Goal: Information Seeking & Learning: Understand process/instructions

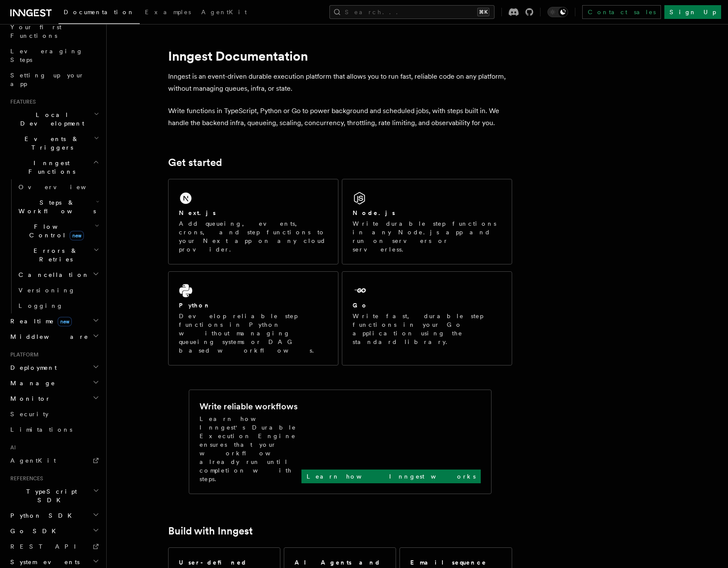
click at [323, 122] on p "Write functions in TypeScript, Python or Go to power background and scheduled j…" at bounding box center [340, 117] width 344 height 24
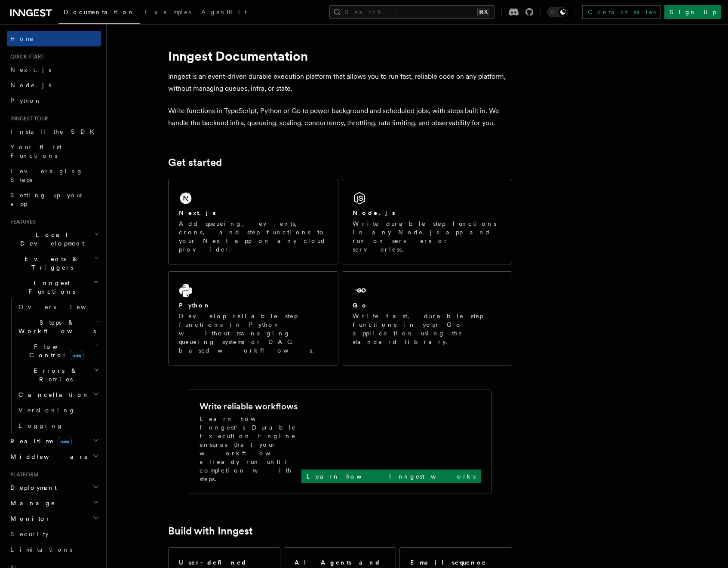
click at [96, 318] on icon "button" at bounding box center [97, 321] width 3 height 7
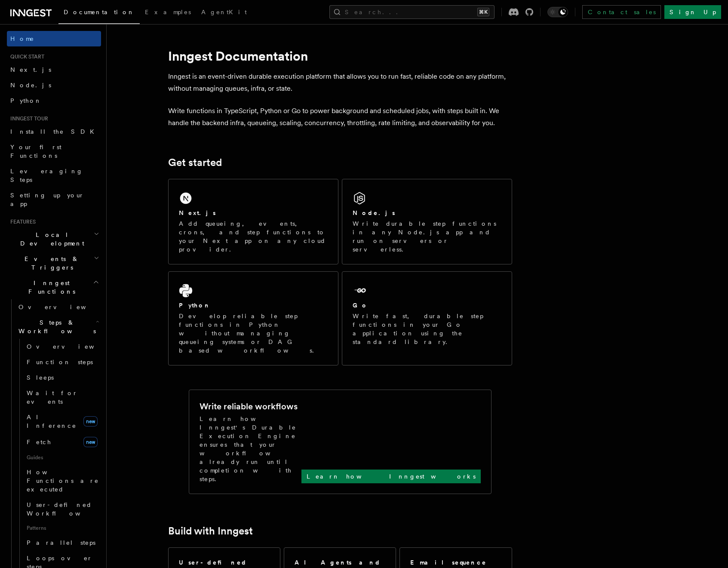
click at [96, 318] on icon "button" at bounding box center [97, 321] width 3 height 7
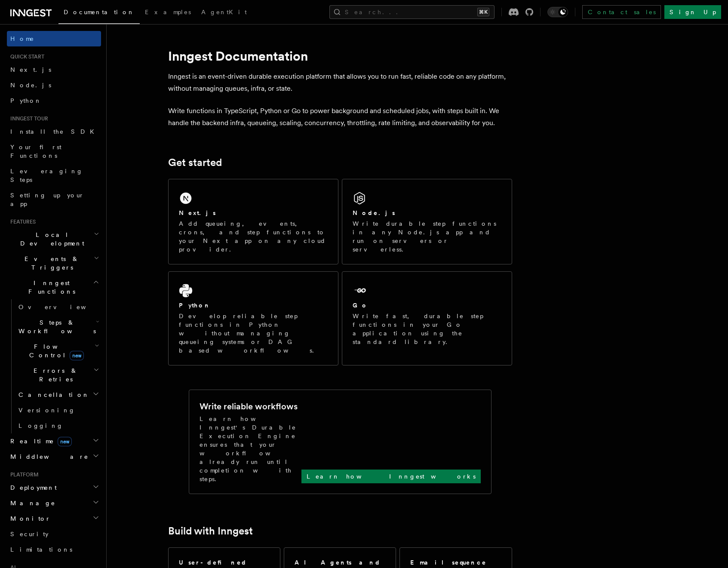
click at [96, 318] on icon "button" at bounding box center [97, 321] width 3 height 7
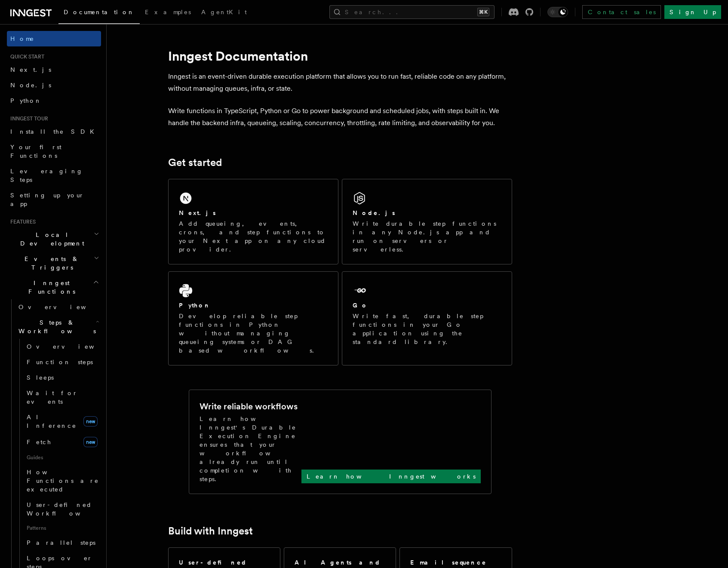
click at [96, 318] on icon "button" at bounding box center [97, 321] width 3 height 7
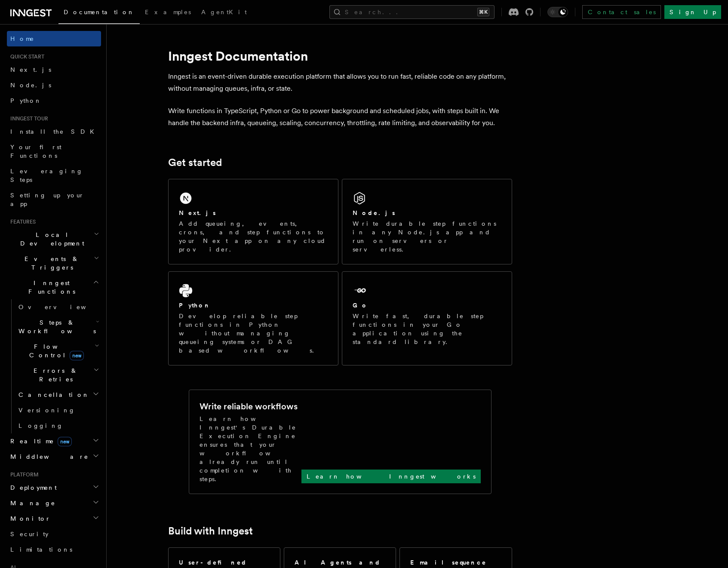
click at [81, 339] on h2 "Flow Control new" at bounding box center [58, 351] width 86 height 24
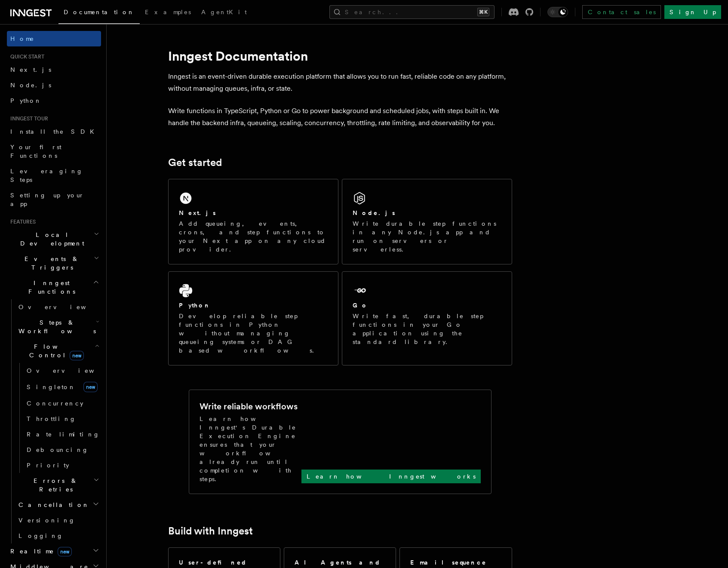
click at [82, 339] on h2 "Flow Control new" at bounding box center [58, 351] width 86 height 24
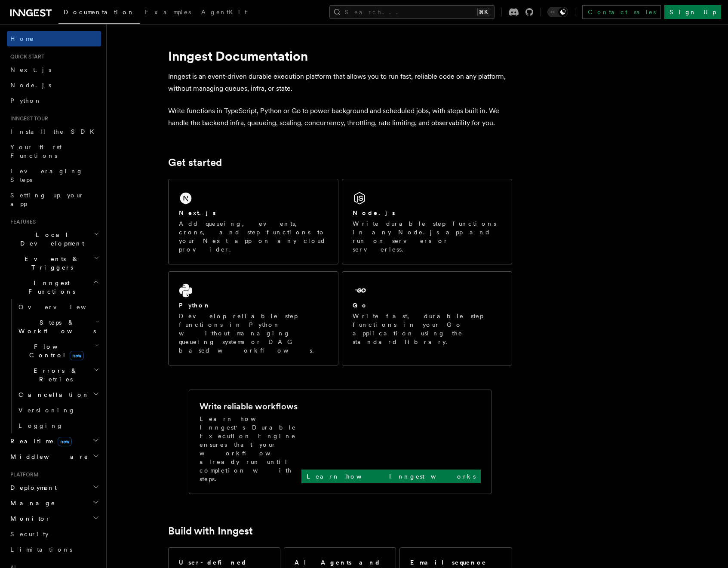
click at [83, 339] on h2 "Flow Control new" at bounding box center [58, 351] width 86 height 24
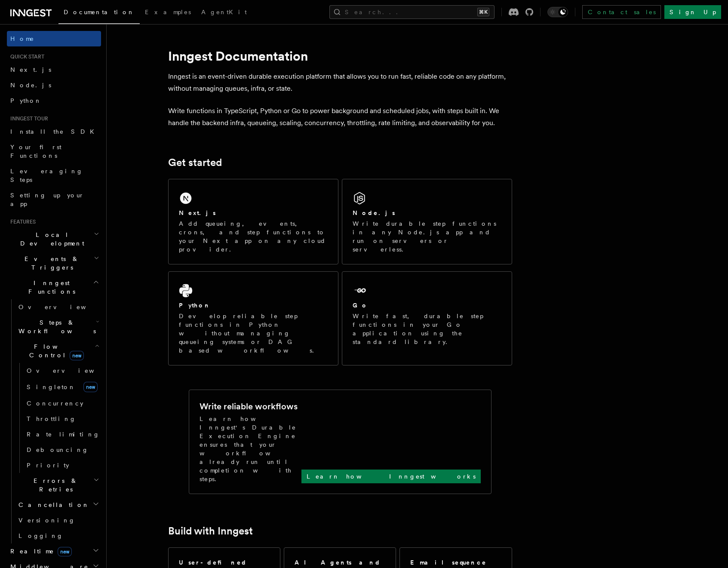
click at [83, 339] on h2 "Flow Control new" at bounding box center [58, 351] width 86 height 24
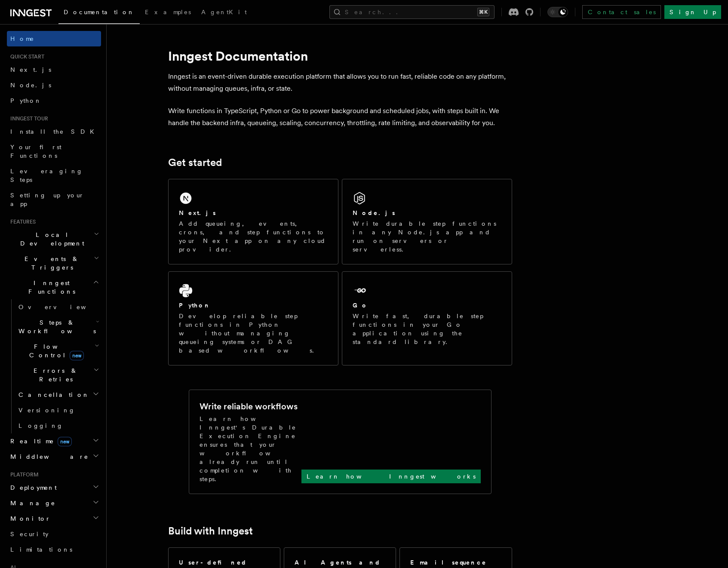
click at [83, 339] on h2 "Flow Control new" at bounding box center [58, 351] width 86 height 24
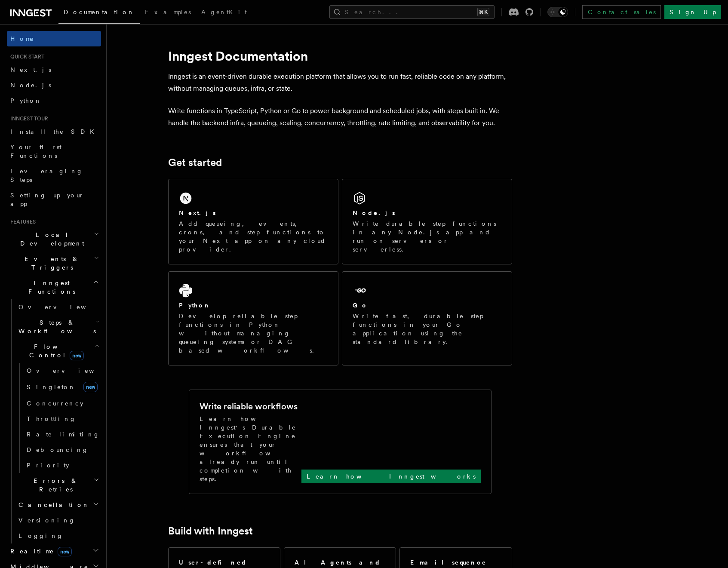
click at [95, 342] on icon "button" at bounding box center [97, 345] width 5 height 7
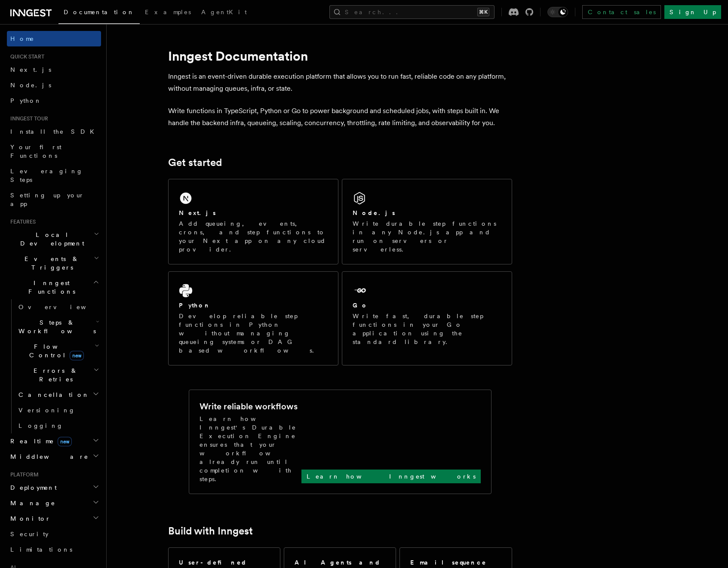
click at [95, 342] on icon "button" at bounding box center [97, 345] width 5 height 7
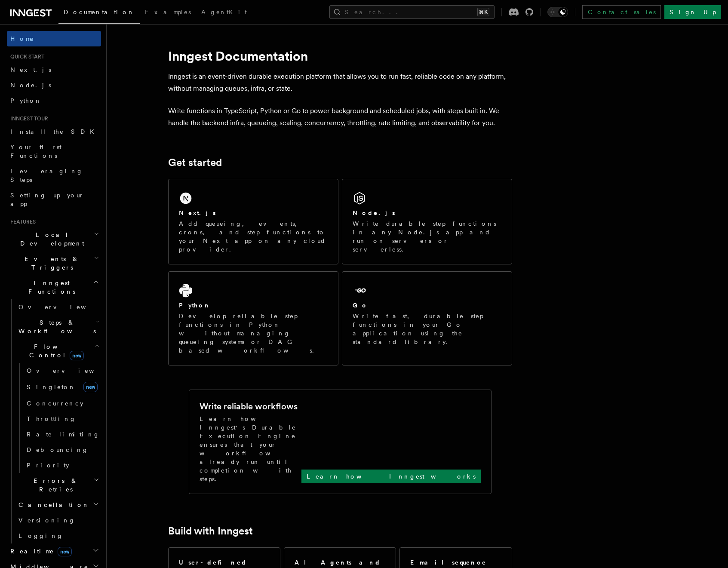
click at [95, 342] on icon "button" at bounding box center [97, 345] width 5 height 7
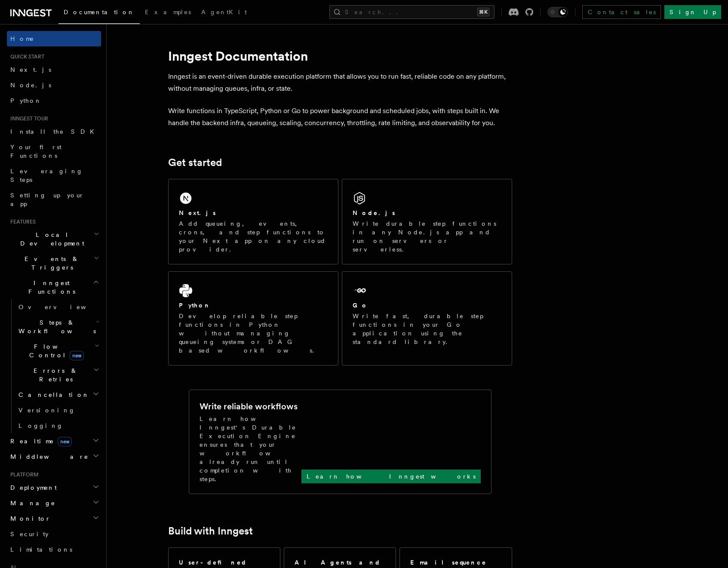
click at [95, 342] on icon "button" at bounding box center [97, 345] width 5 height 7
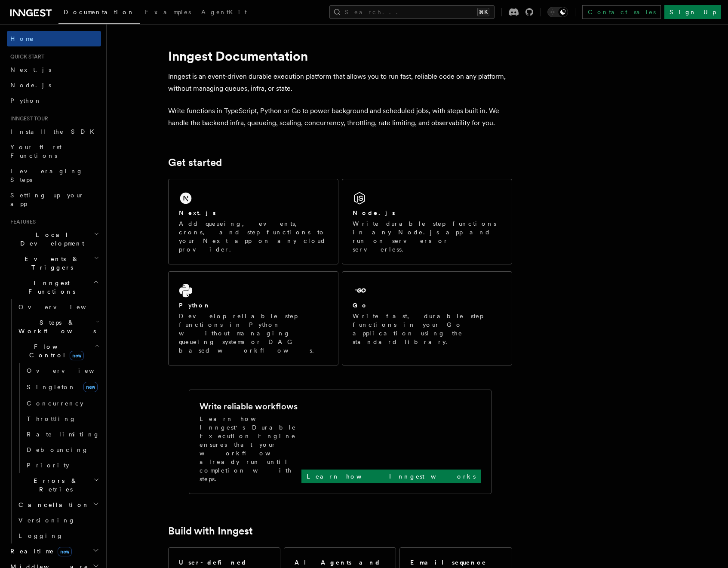
click at [267, 114] on p "Write functions in TypeScript, Python or Go to power background and scheduled j…" at bounding box center [340, 117] width 344 height 24
click at [95, 342] on icon "button" at bounding box center [97, 345] width 5 height 7
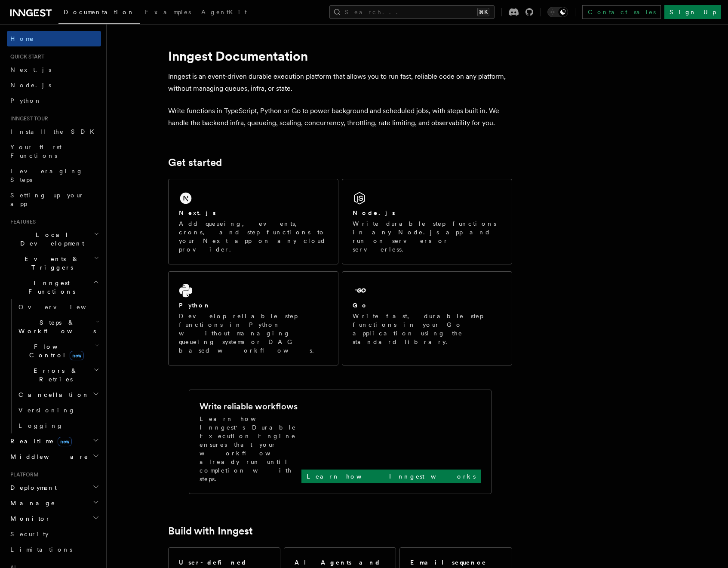
click at [93, 339] on h2 "Flow Control new" at bounding box center [58, 351] width 86 height 24
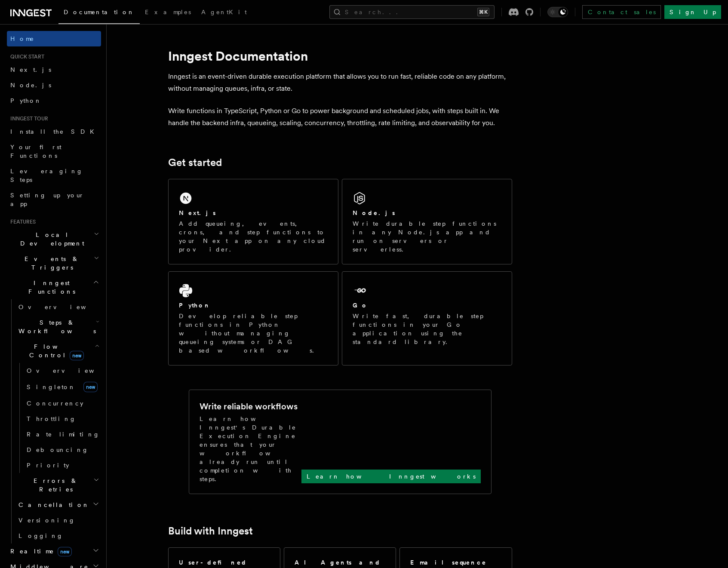
click at [95, 342] on icon "button" at bounding box center [97, 345] width 5 height 7
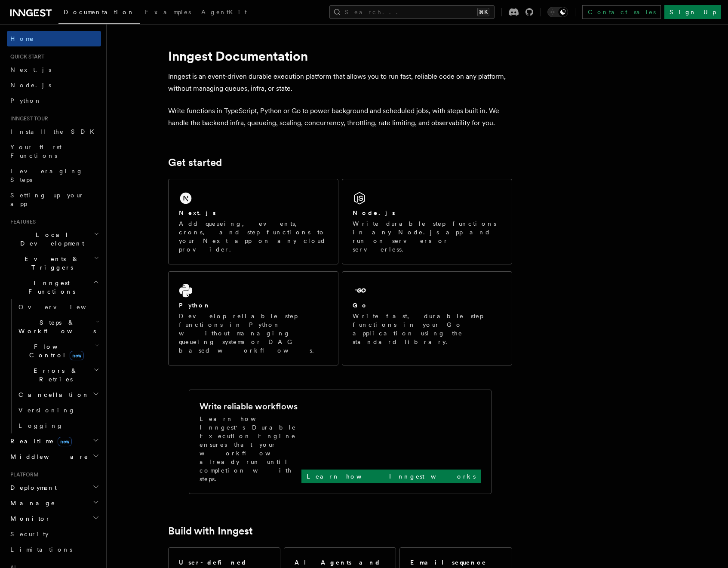
click at [93, 366] on icon "button" at bounding box center [96, 369] width 6 height 7
click at [95, 342] on icon "button" at bounding box center [97, 345] width 5 height 7
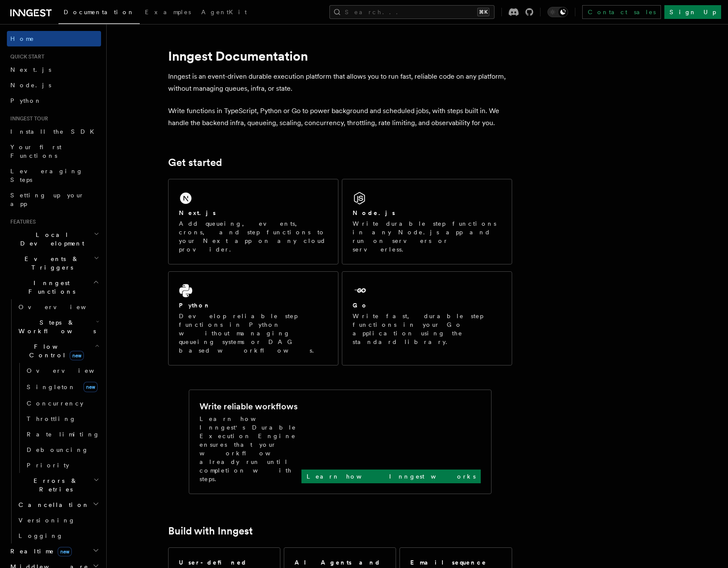
click at [95, 342] on icon "button" at bounding box center [97, 345] width 5 height 7
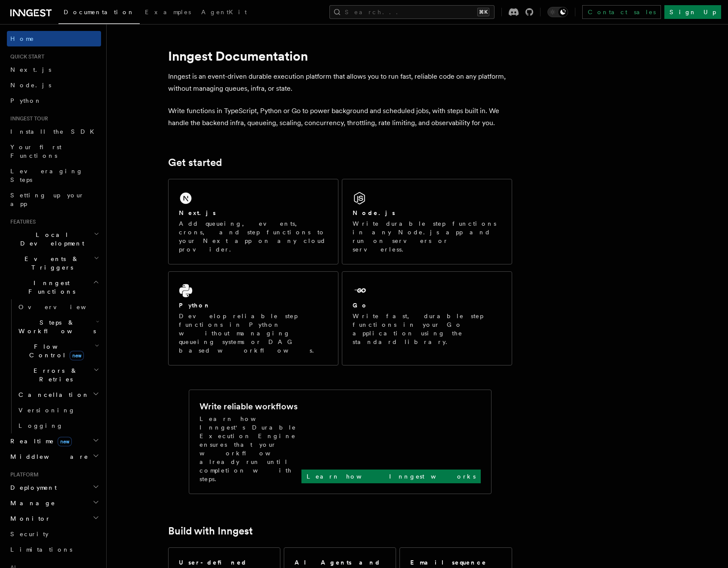
click at [90, 363] on h2 "Errors & Retries" at bounding box center [58, 375] width 86 height 24
click at [95, 342] on icon "button" at bounding box center [97, 345] width 5 height 7
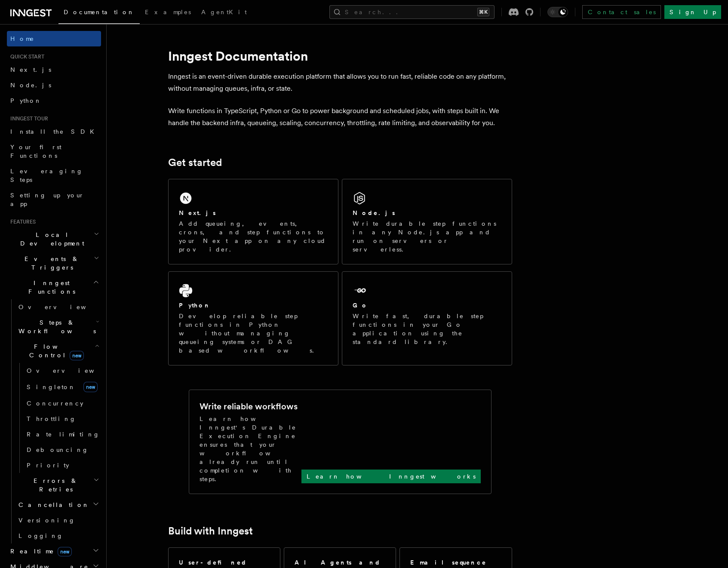
click at [95, 342] on icon "button" at bounding box center [97, 345] width 5 height 7
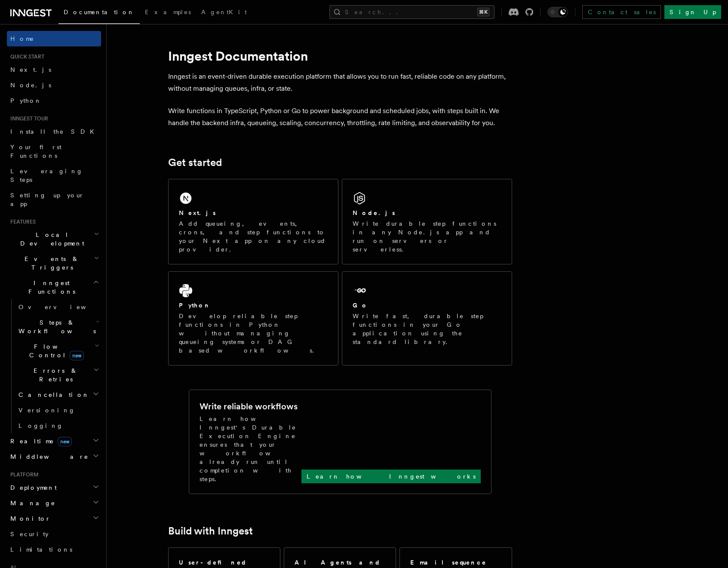
click at [95, 342] on icon "button" at bounding box center [97, 345] width 5 height 7
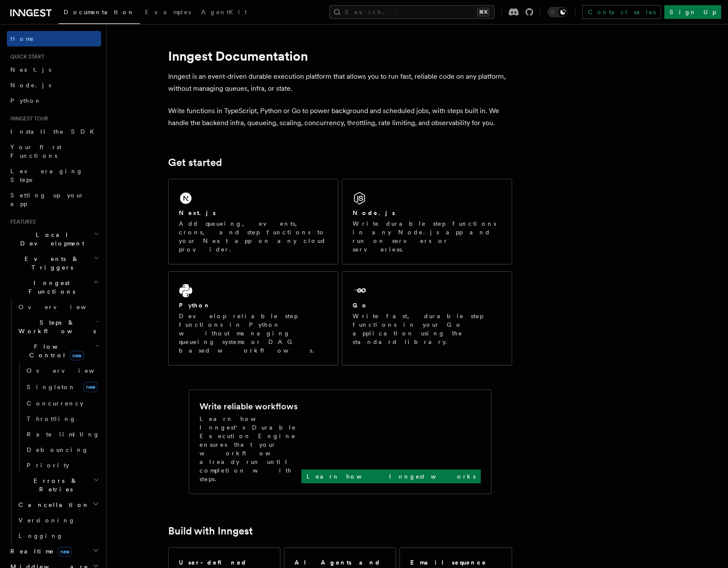
click at [95, 342] on icon "button" at bounding box center [97, 345] width 5 height 7
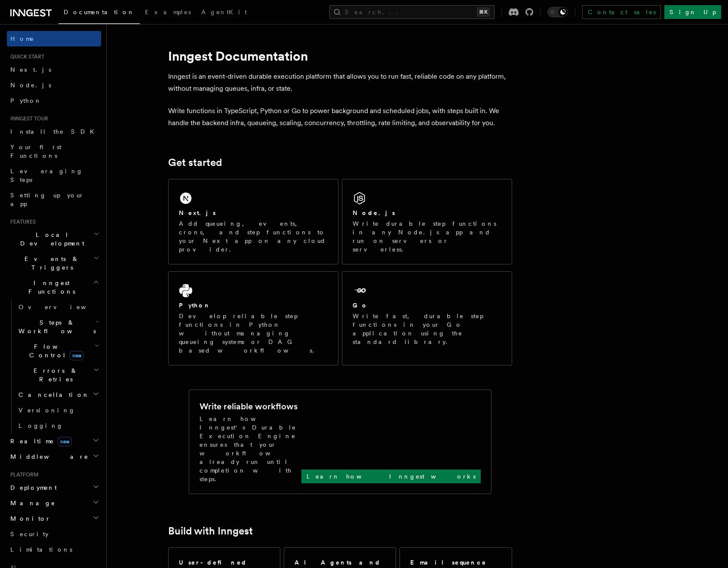
click at [95, 342] on icon "button" at bounding box center [97, 345] width 5 height 7
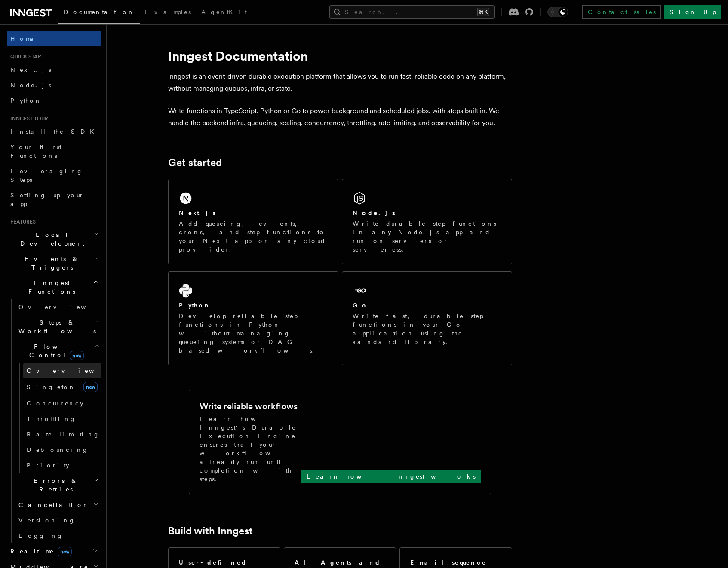
click at [50, 367] on span "Overview" at bounding box center [71, 370] width 89 height 7
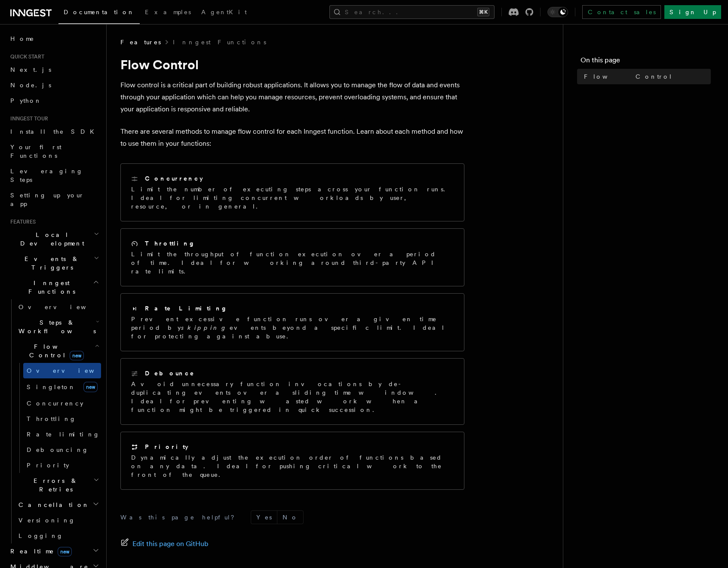
click at [95, 342] on icon "button" at bounding box center [97, 345] width 5 height 7
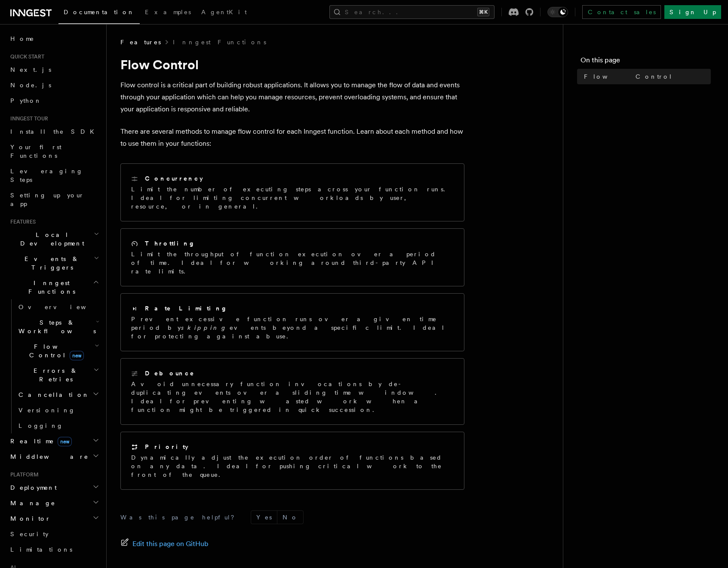
click at [211, 129] on p "There are several methods to manage flow control for each Inngest function. Lea…" at bounding box center [292, 138] width 344 height 24
click at [286, 129] on p "There are several methods to manage flow control for each Inngest function. Lea…" at bounding box center [292, 138] width 344 height 24
click at [287, 87] on p "Flow control is a critical part of building robust applications. It allows you …" at bounding box center [292, 97] width 344 height 36
click at [81, 339] on h2 "Flow Control new" at bounding box center [58, 351] width 86 height 24
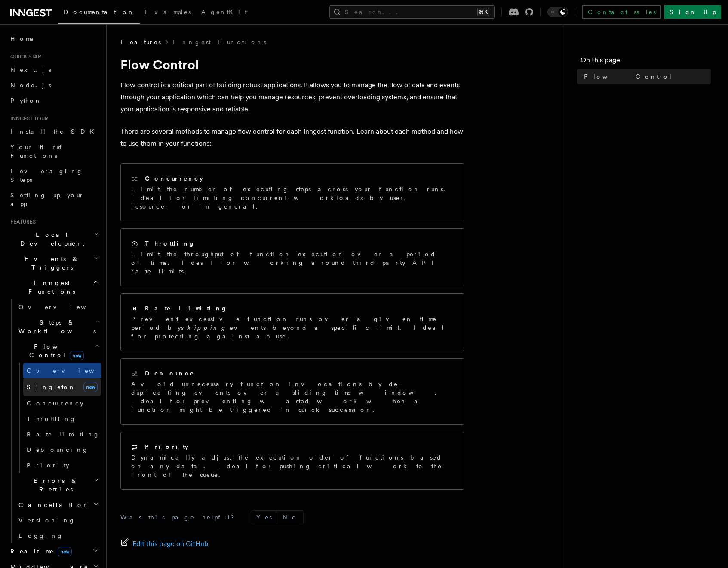
click at [46, 383] on span "Singleton" at bounding box center [51, 386] width 49 height 7
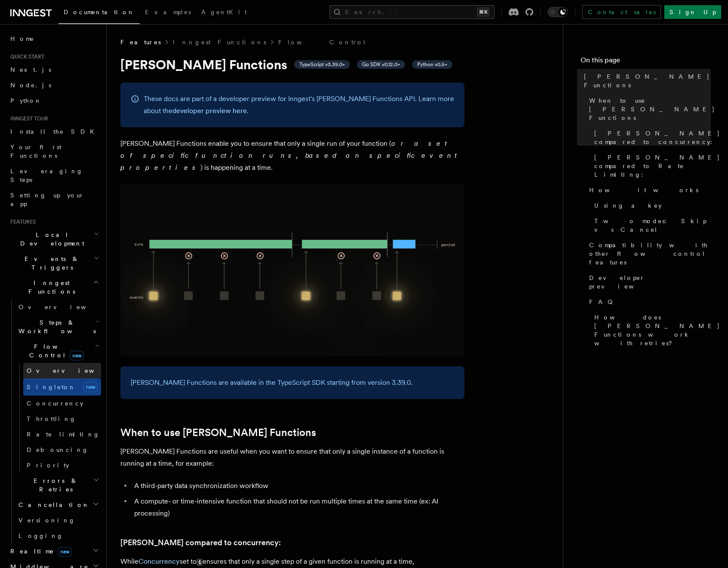
click at [54, 363] on link "Overview" at bounding box center [62, 370] width 78 height 15
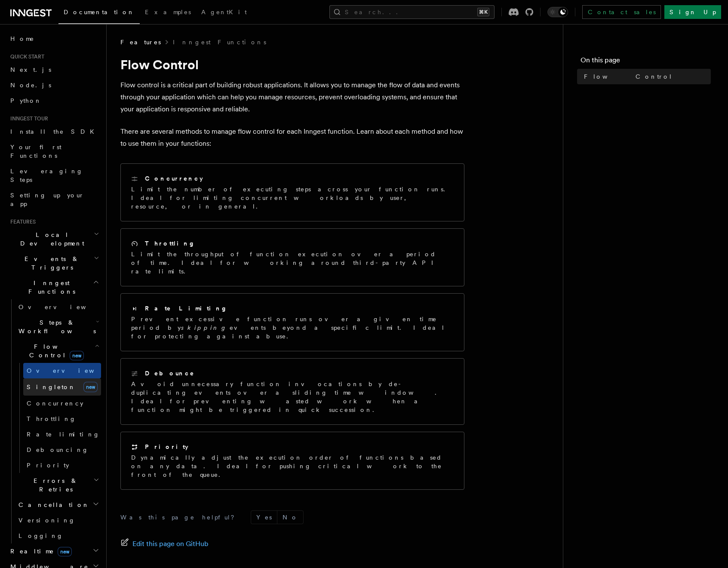
click at [52, 383] on span "Singleton" at bounding box center [51, 386] width 49 height 7
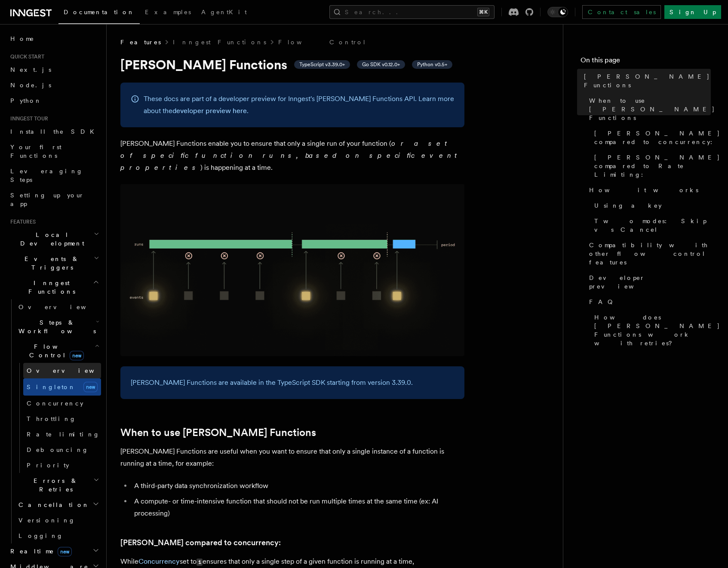
click at [58, 363] on link "Overview" at bounding box center [62, 370] width 78 height 15
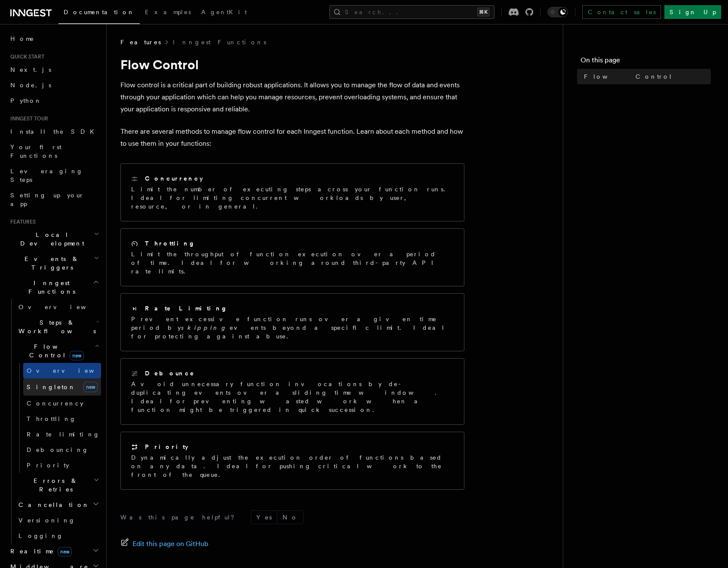
click at [55, 378] on link "[PERSON_NAME] new" at bounding box center [62, 386] width 78 height 17
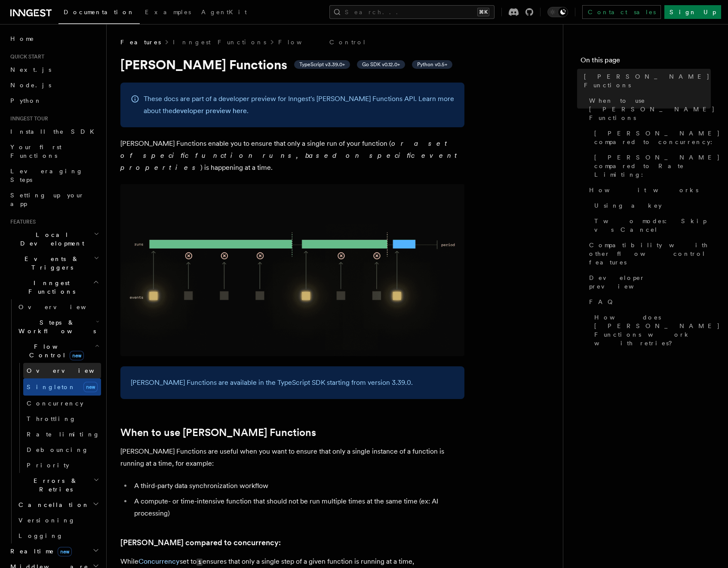
click at [57, 363] on link "Overview" at bounding box center [62, 370] width 78 height 15
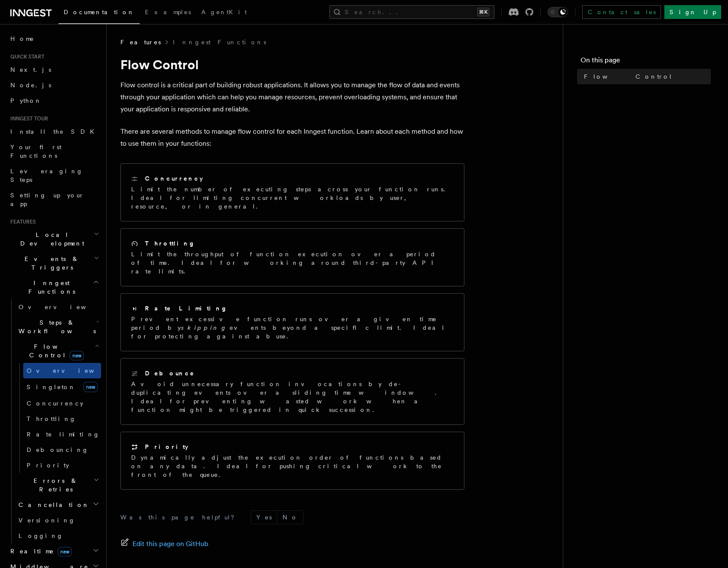
click at [114, 259] on div "Features Inngest Functions Flow Control Flow control is a critical part of buil…" at bounding box center [349, 326] width 484 height 653
click at [436, 98] on p "Flow control is a critical part of building robust applications. It allows you …" at bounding box center [292, 97] width 344 height 36
